Goal: Task Accomplishment & Management: Manage account settings

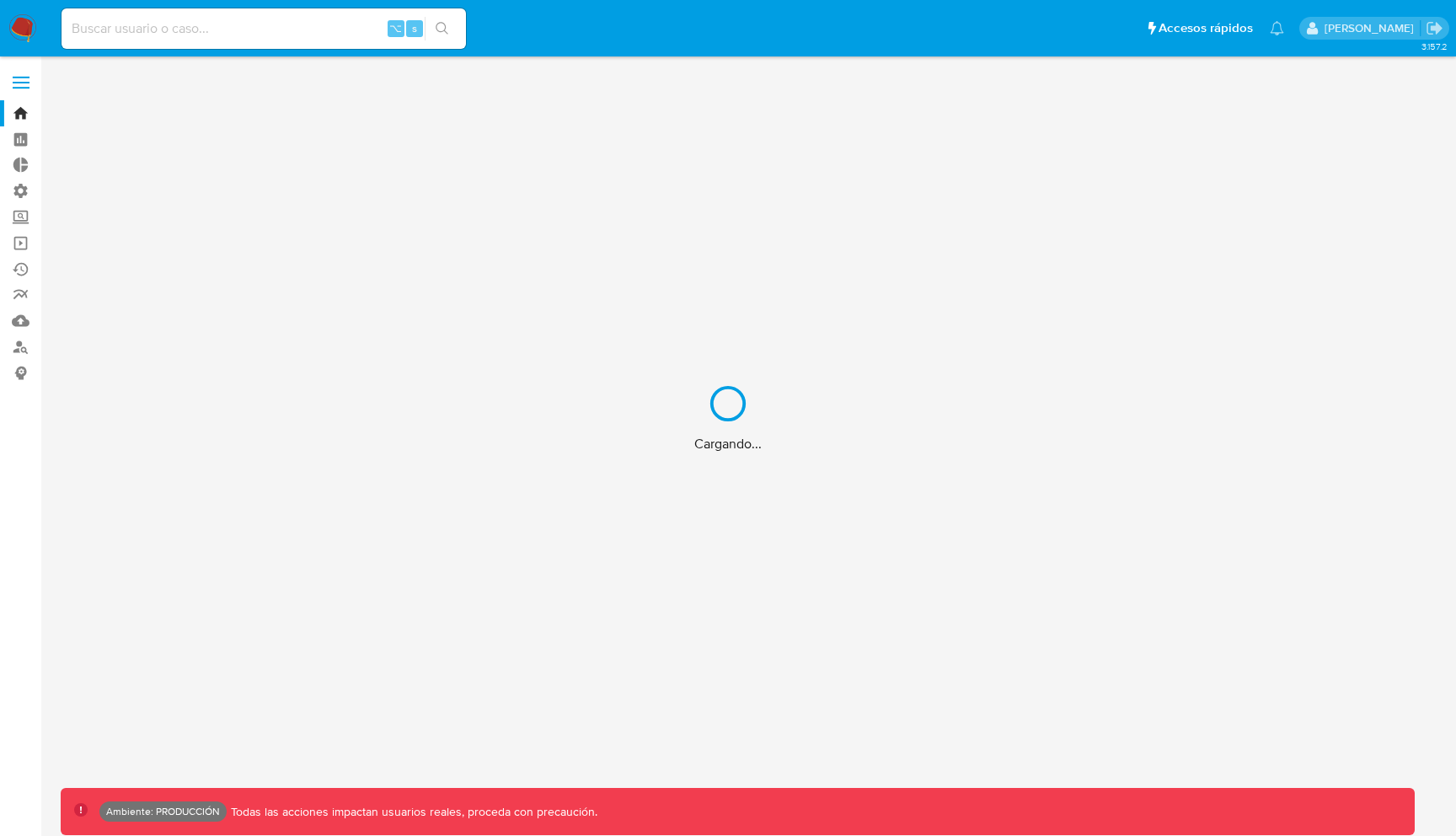
click at [265, 19] on div "Cargando..." at bounding box center [728, 418] width 1456 height 836
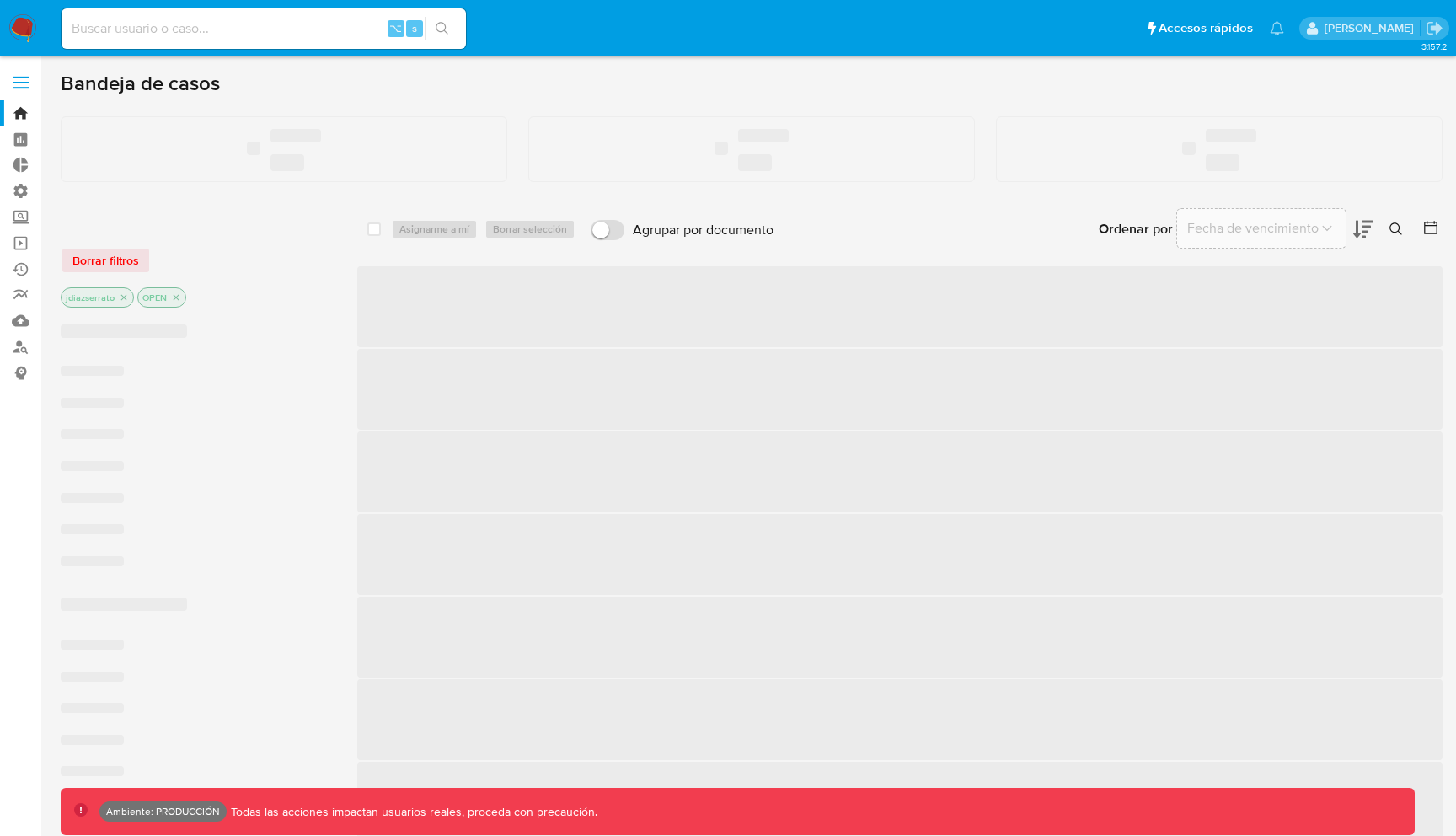
click at [250, 24] on input at bounding box center [263, 28] width 404 height 22
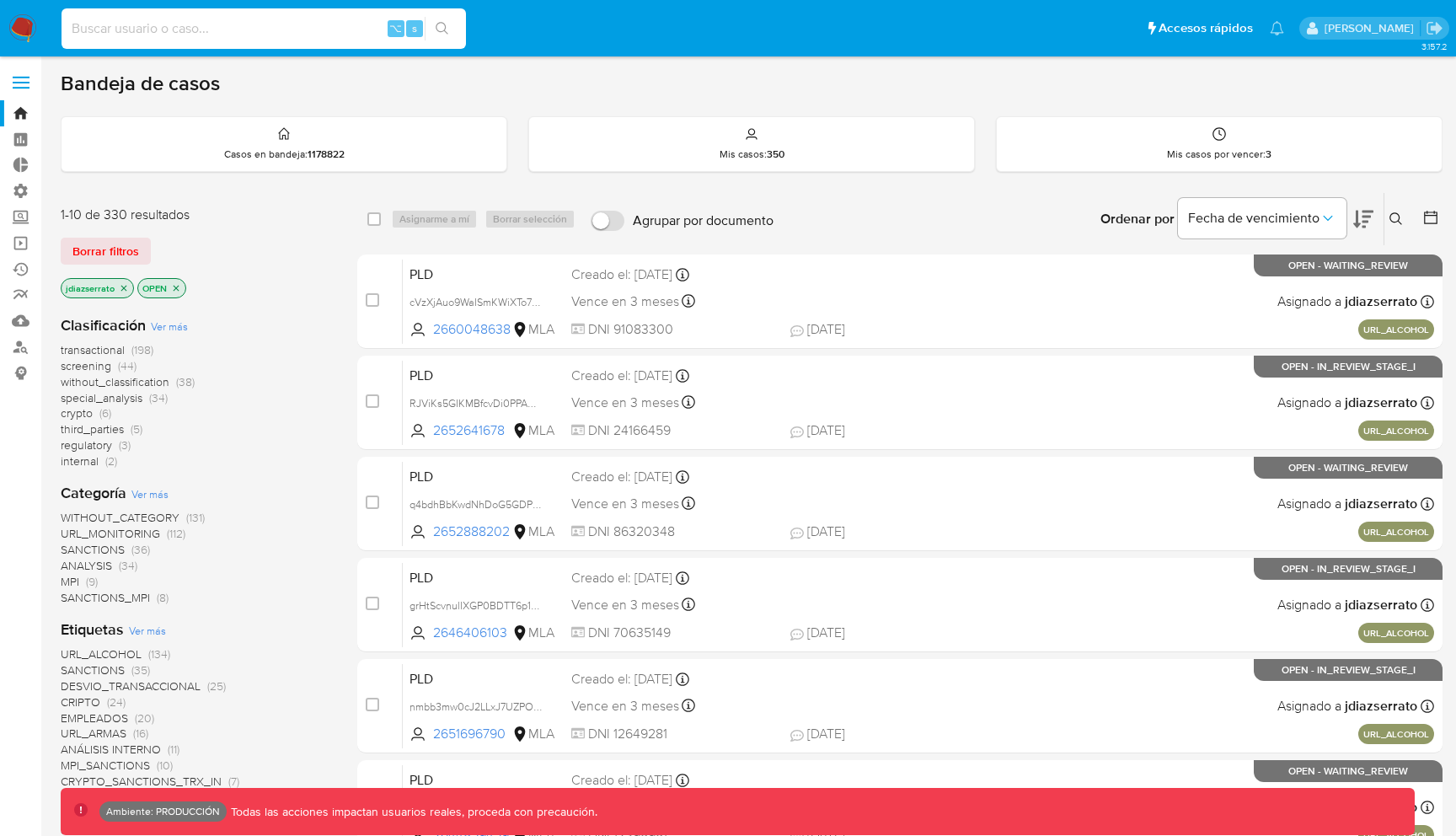
paste input "HYkhPfyV0iJNoYW94sCmZpMt"
type input "HYkhPfyV0iJNoYW94sCmZpMt"
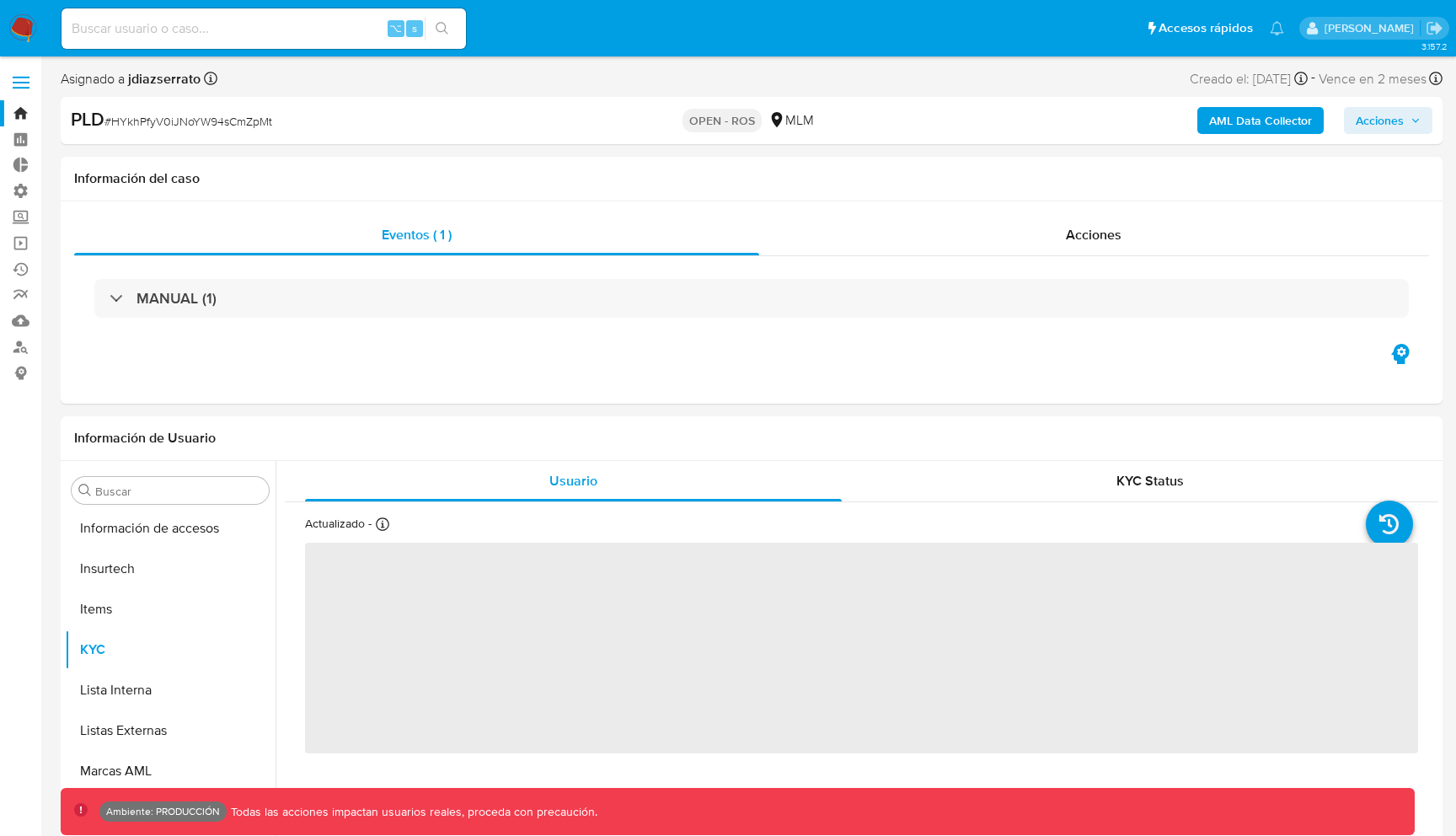
scroll to position [712, 0]
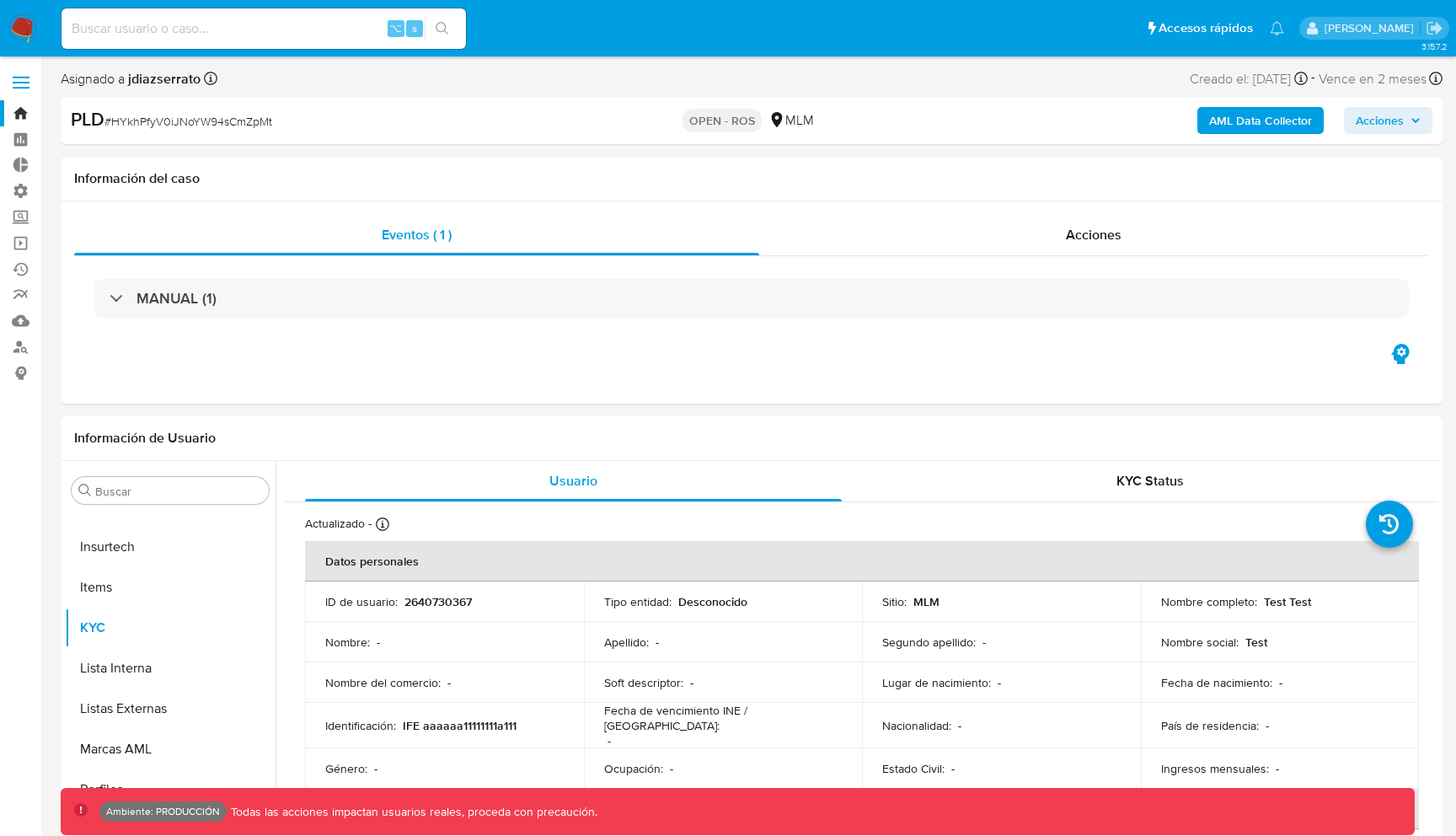
select select "10"
click at [17, 29] on img at bounding box center [23, 29] width 29 height 29
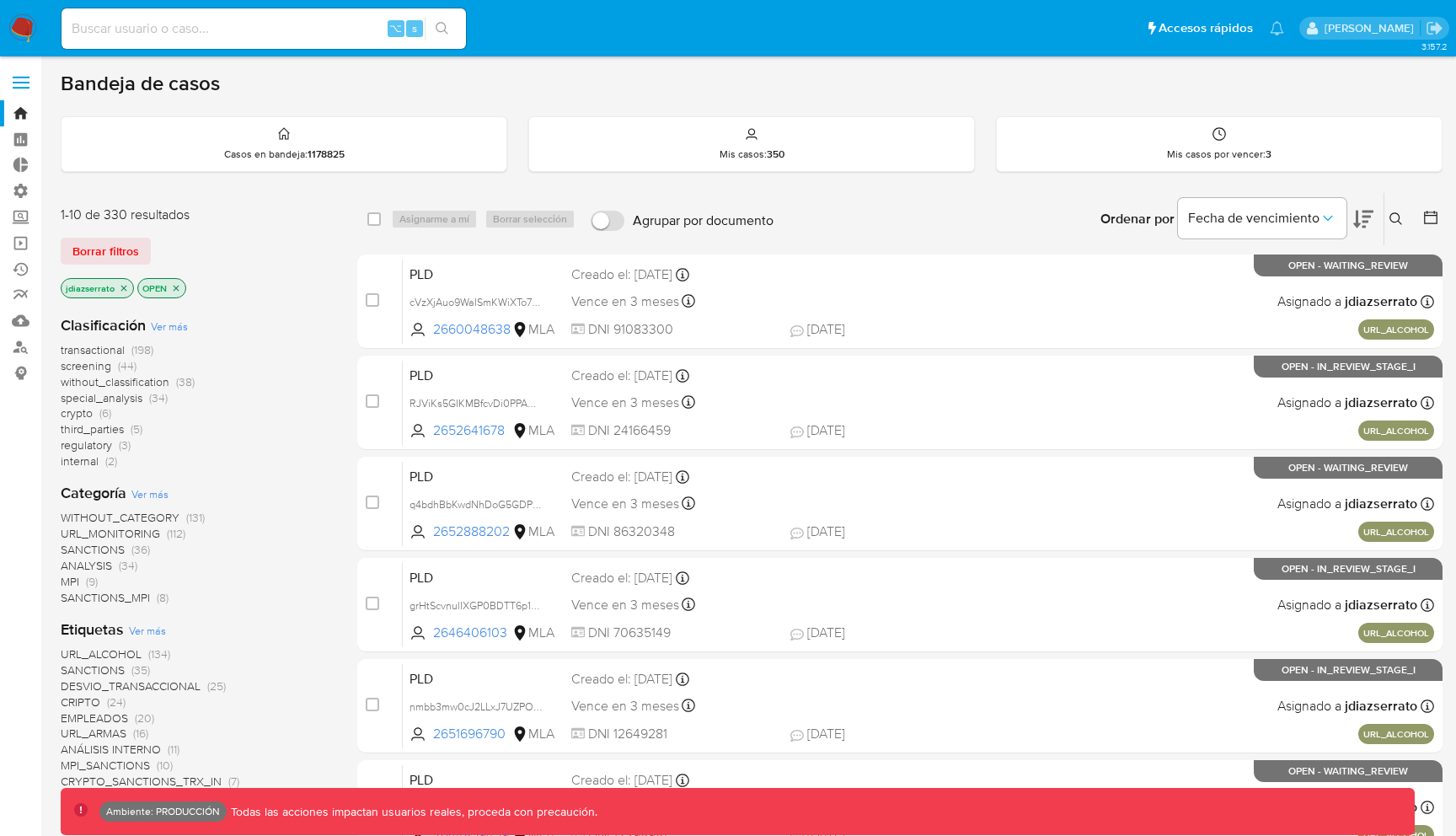
click at [23, 90] on label at bounding box center [21, 82] width 42 height 35
click at [0, 0] on input "checkbox" at bounding box center [0, 0] width 0 height 0
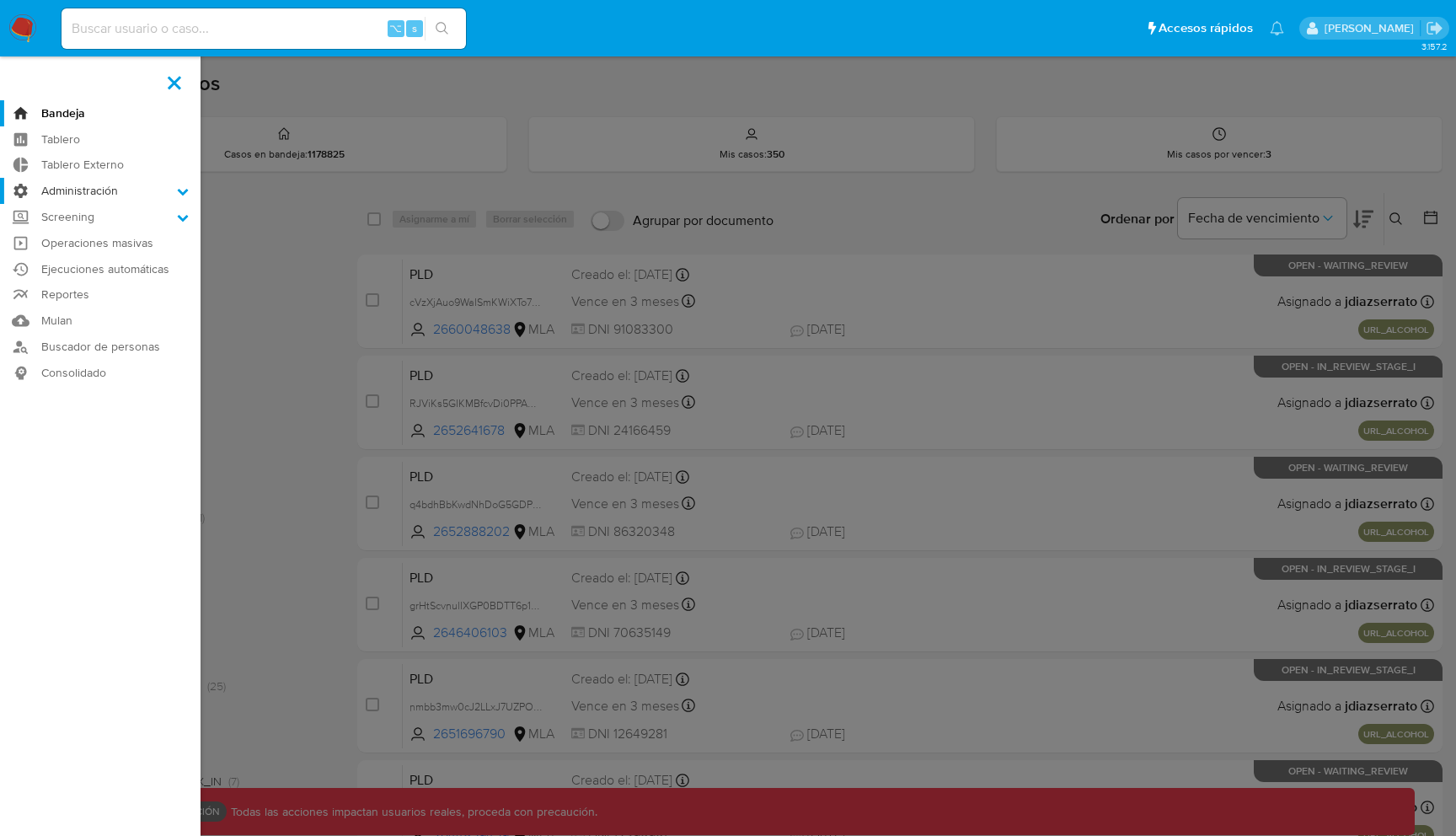
click at [183, 187] on icon at bounding box center [183, 191] width 12 height 12
click at [0, 0] on input "Administración" at bounding box center [0, 0] width 0 height 0
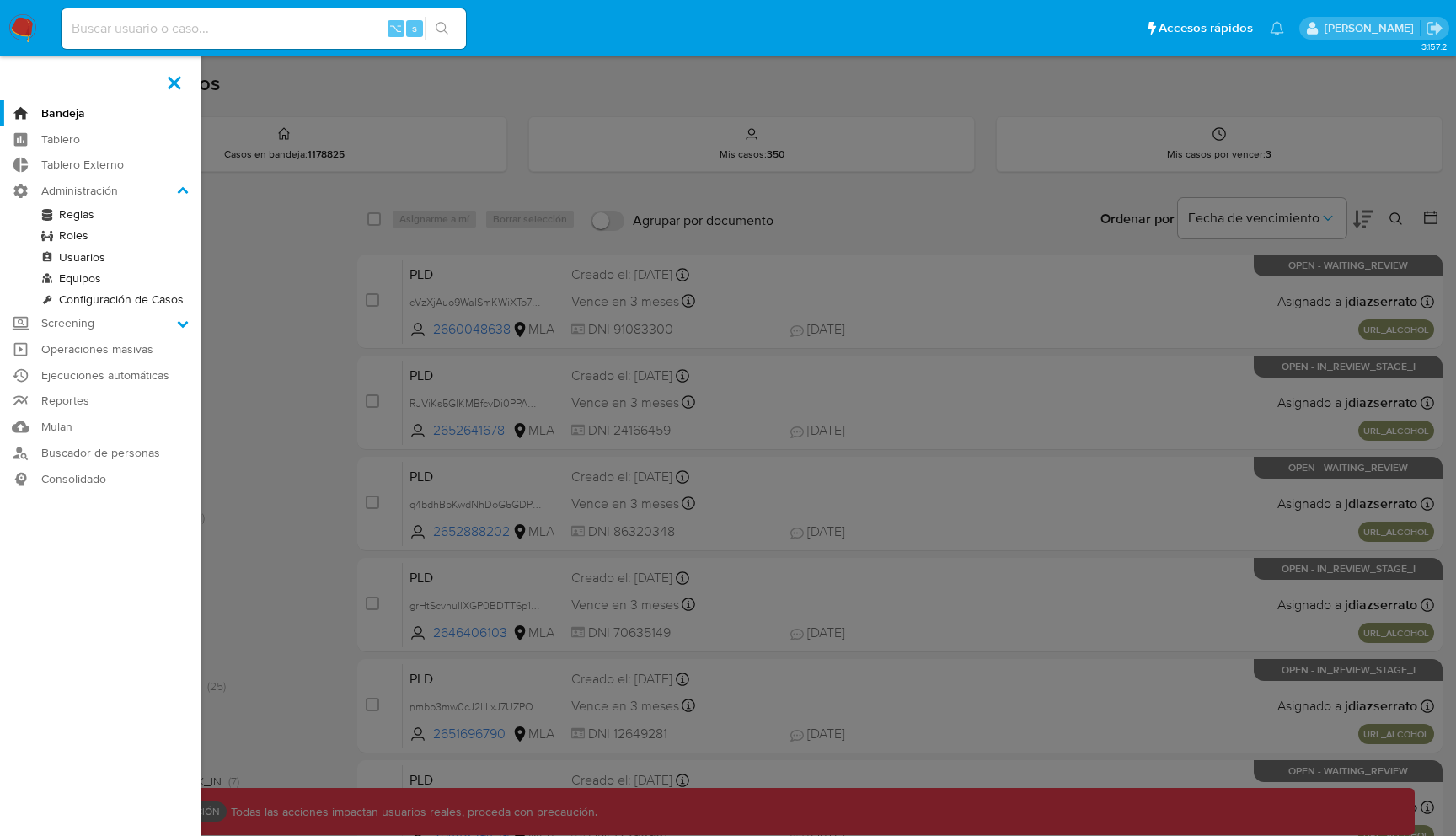
click at [93, 253] on link "Usuarios" at bounding box center [100, 257] width 201 height 21
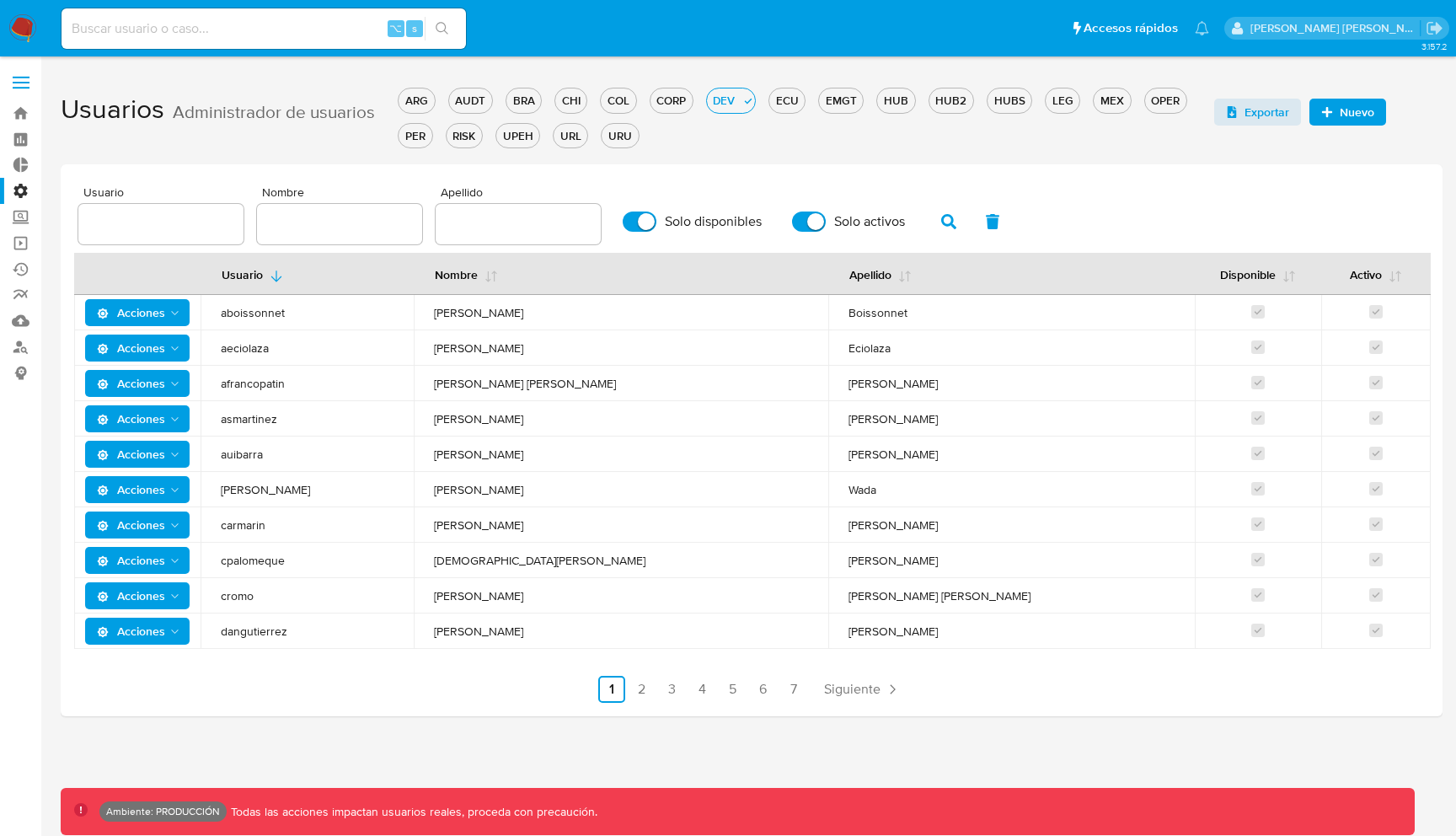
click at [156, 224] on input "text" at bounding box center [161, 224] width 165 height 22
type input "jdiazs"
click at [944, 223] on icon "button" at bounding box center [948, 222] width 15 height 15
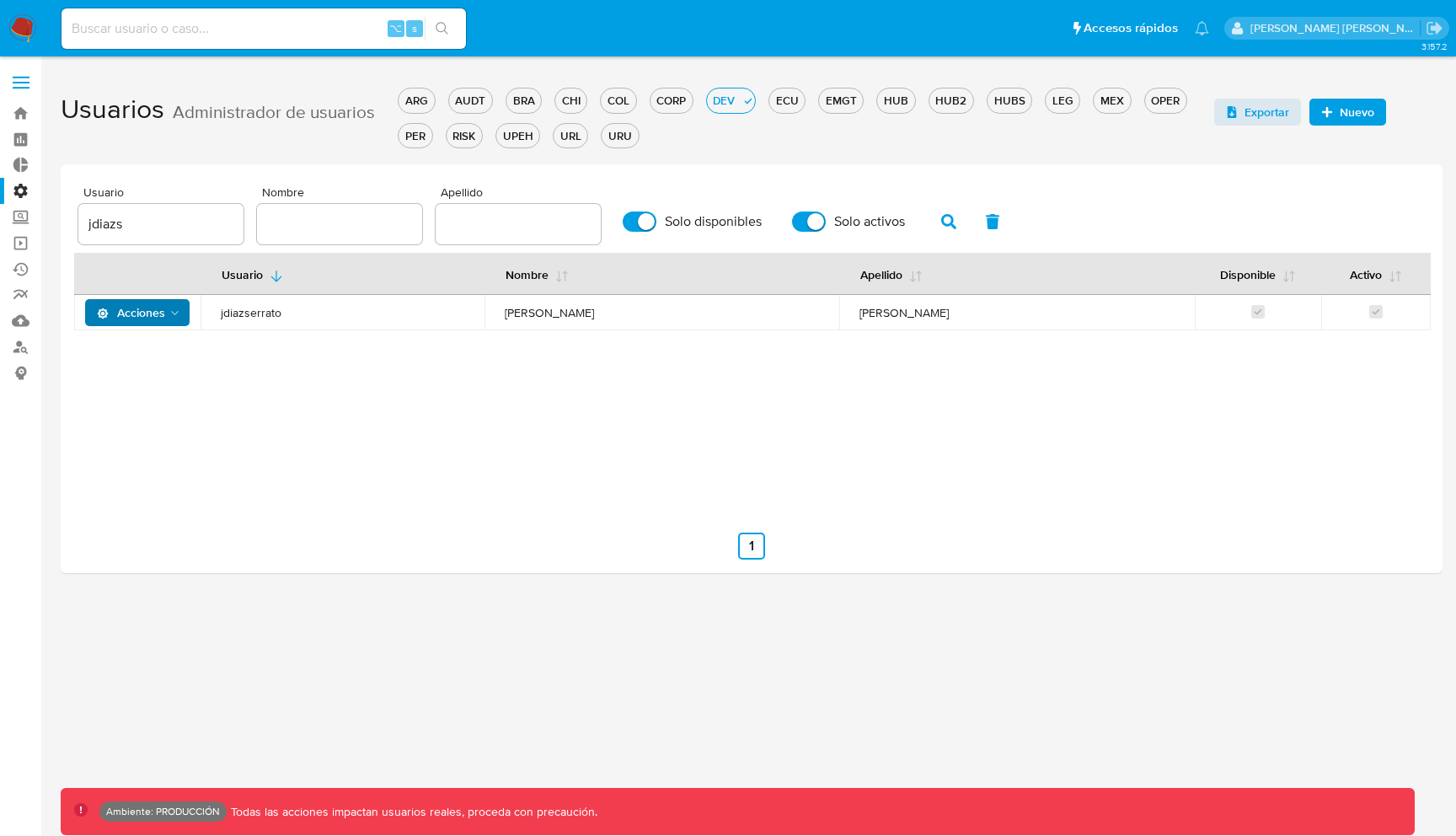
click at [133, 308] on span "Acciones" at bounding box center [131, 313] width 68 height 27
click at [133, 433] on button "No disponible" at bounding box center [140, 435] width 152 height 41
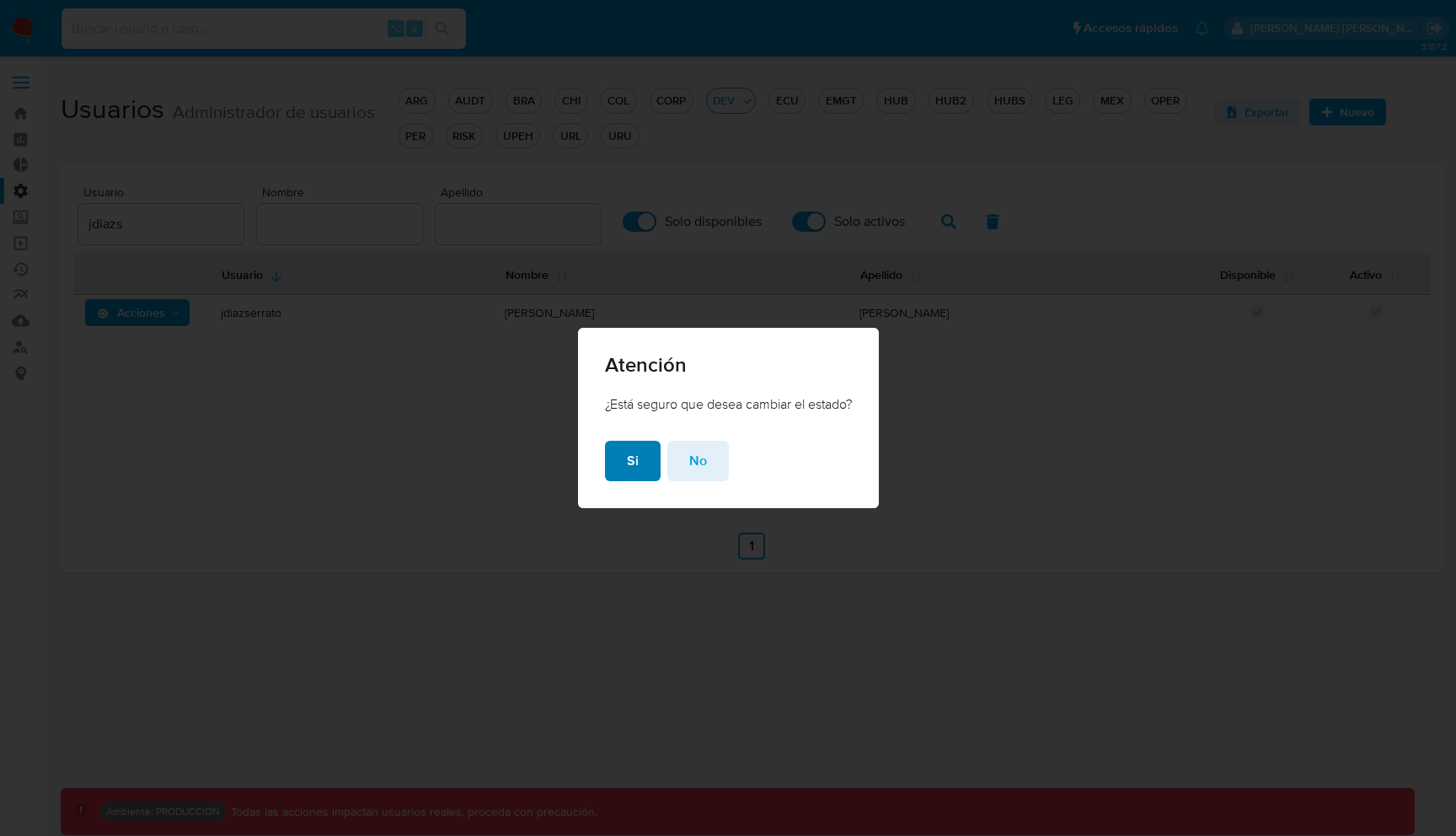
click at [629, 460] on span "Si" at bounding box center [632, 461] width 12 height 37
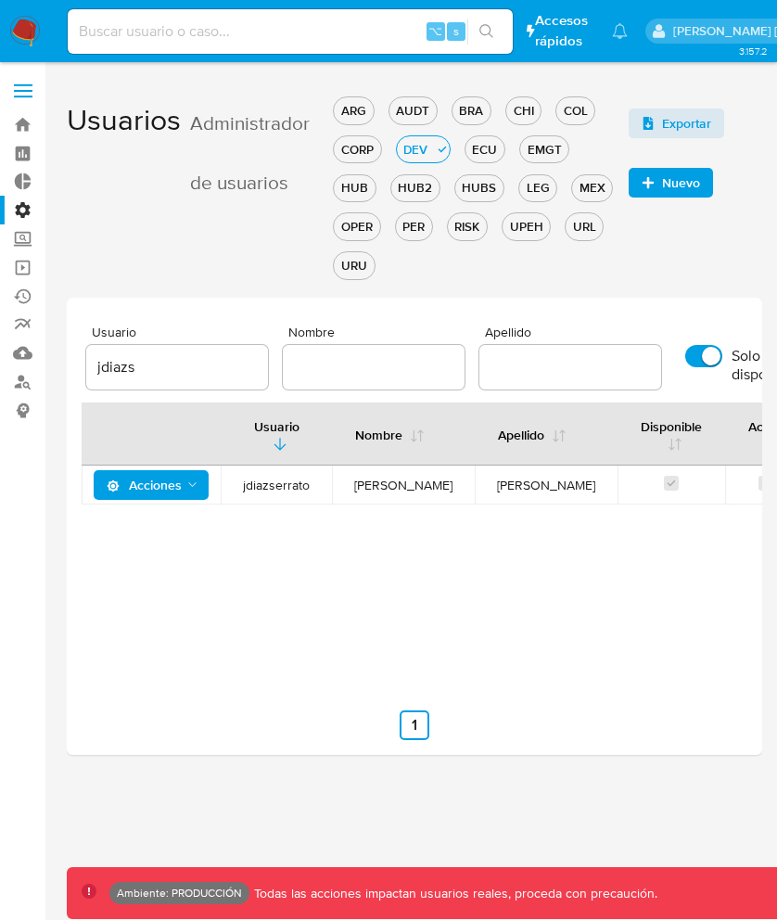
click at [161, 483] on span "Acciones" at bounding box center [144, 485] width 75 height 30
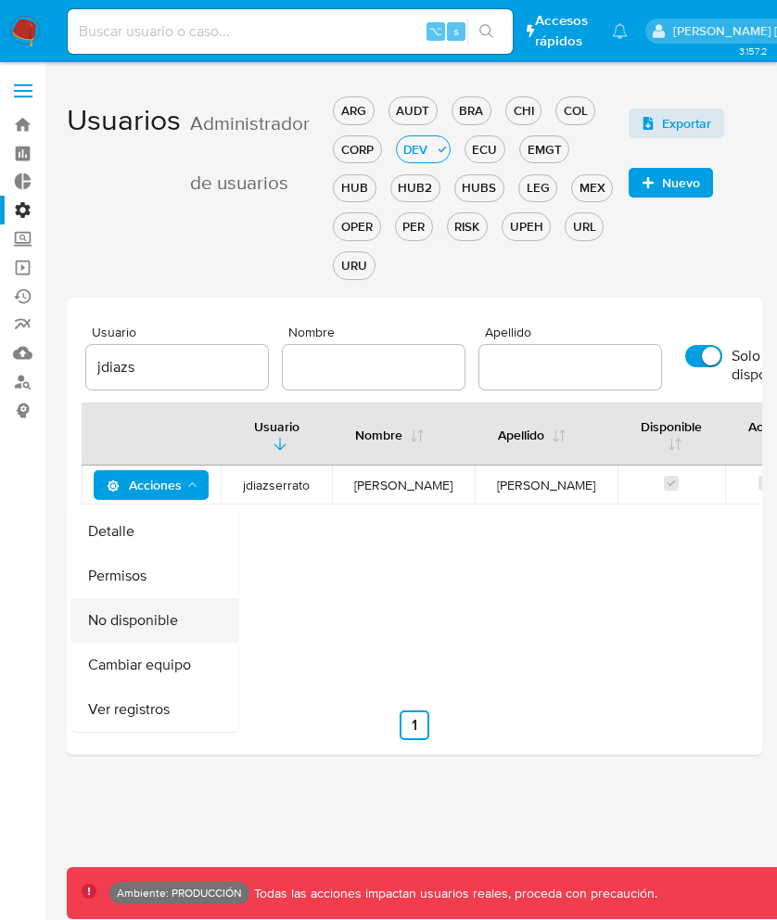
click at [142, 624] on button "No disponible" at bounding box center [154, 620] width 167 height 45
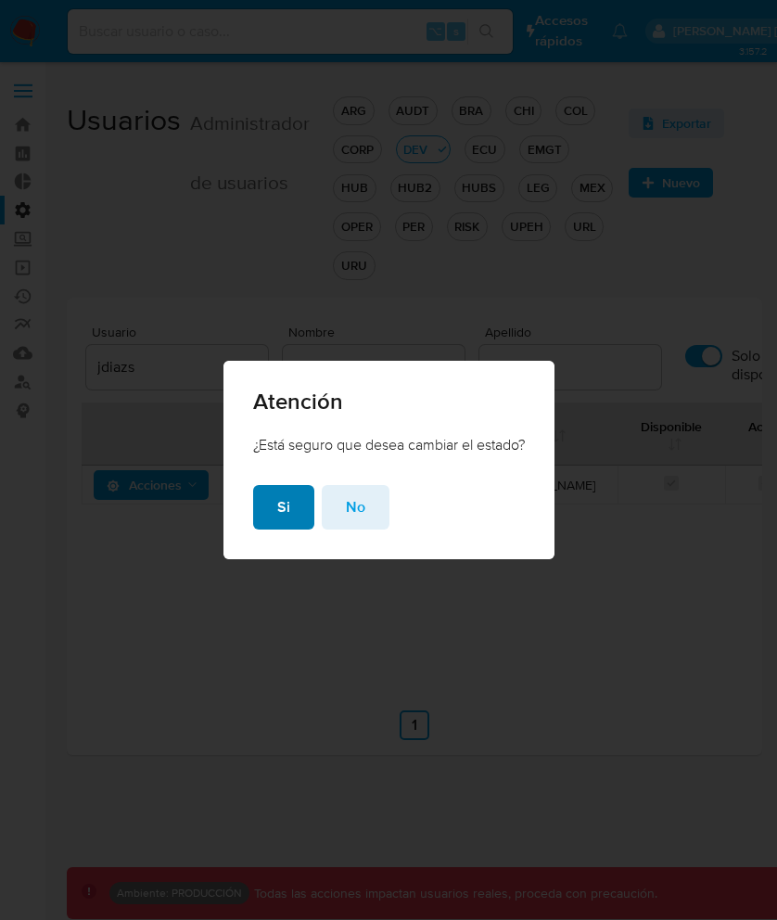
click at [277, 509] on span "Si" at bounding box center [283, 507] width 13 height 41
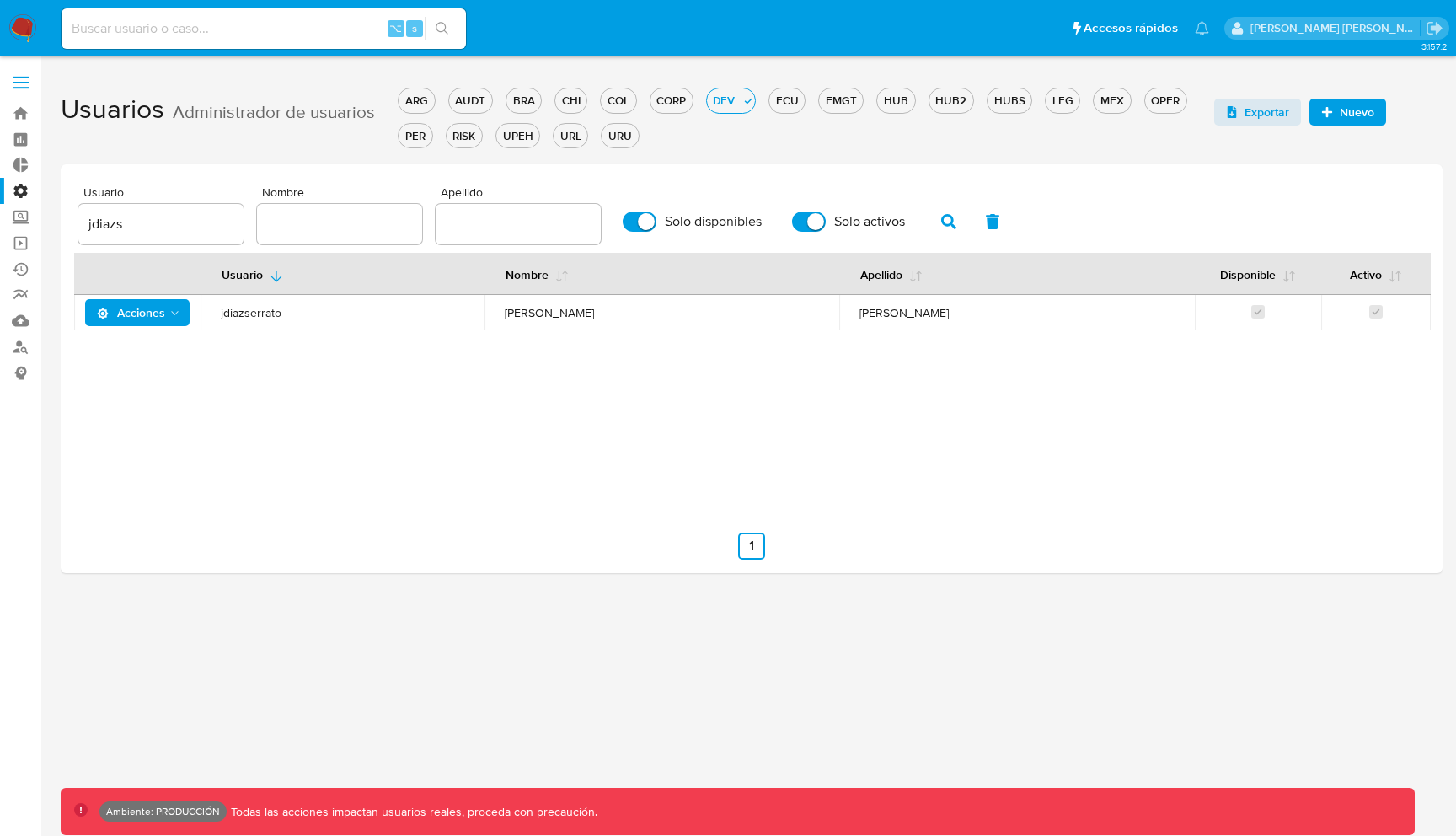
click at [27, 29] on img at bounding box center [23, 29] width 29 height 29
